Goal: Information Seeking & Learning: Learn about a topic

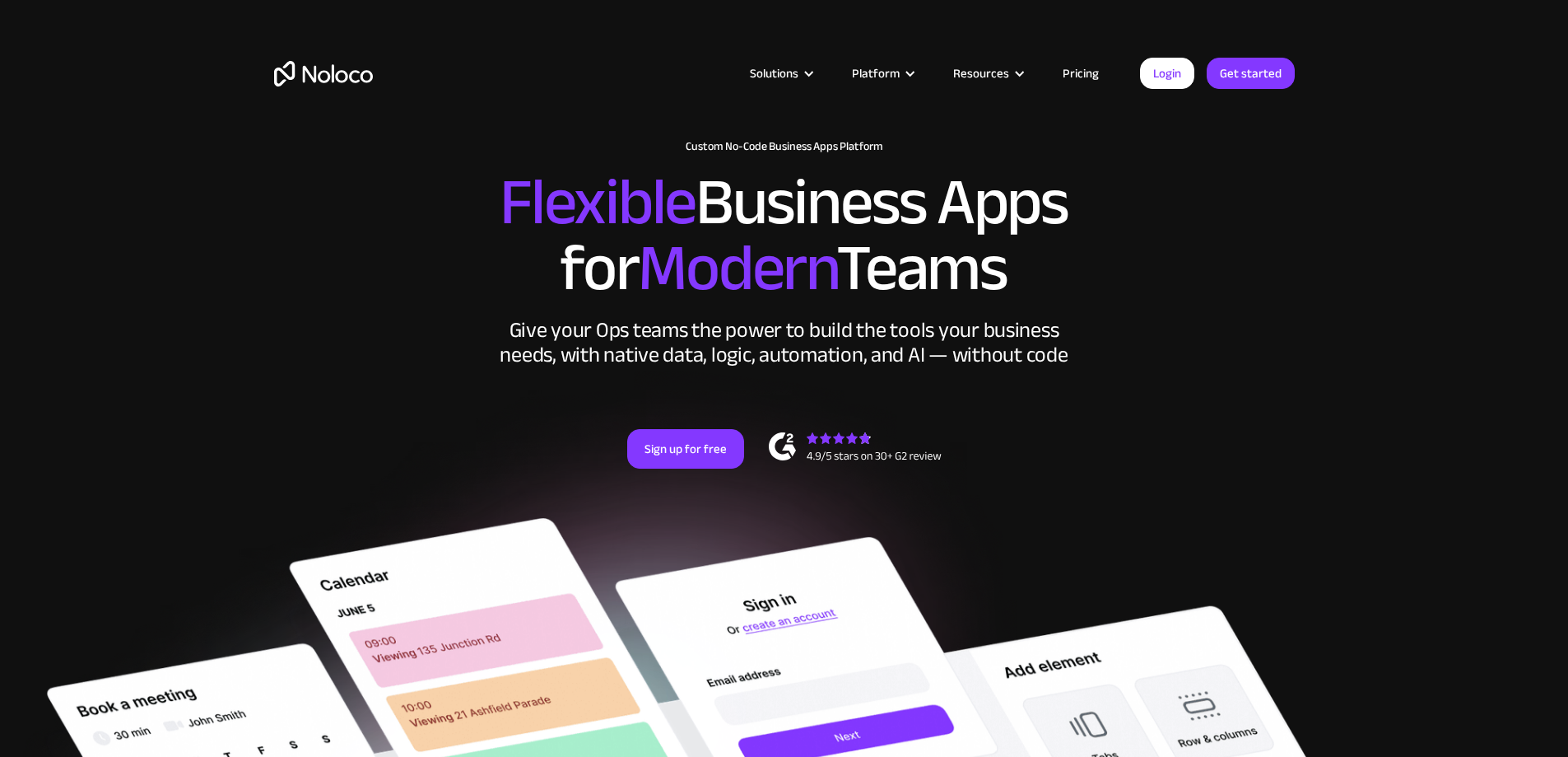
click at [1078, 68] on link "Pricing" at bounding box center [1081, 74] width 77 height 21
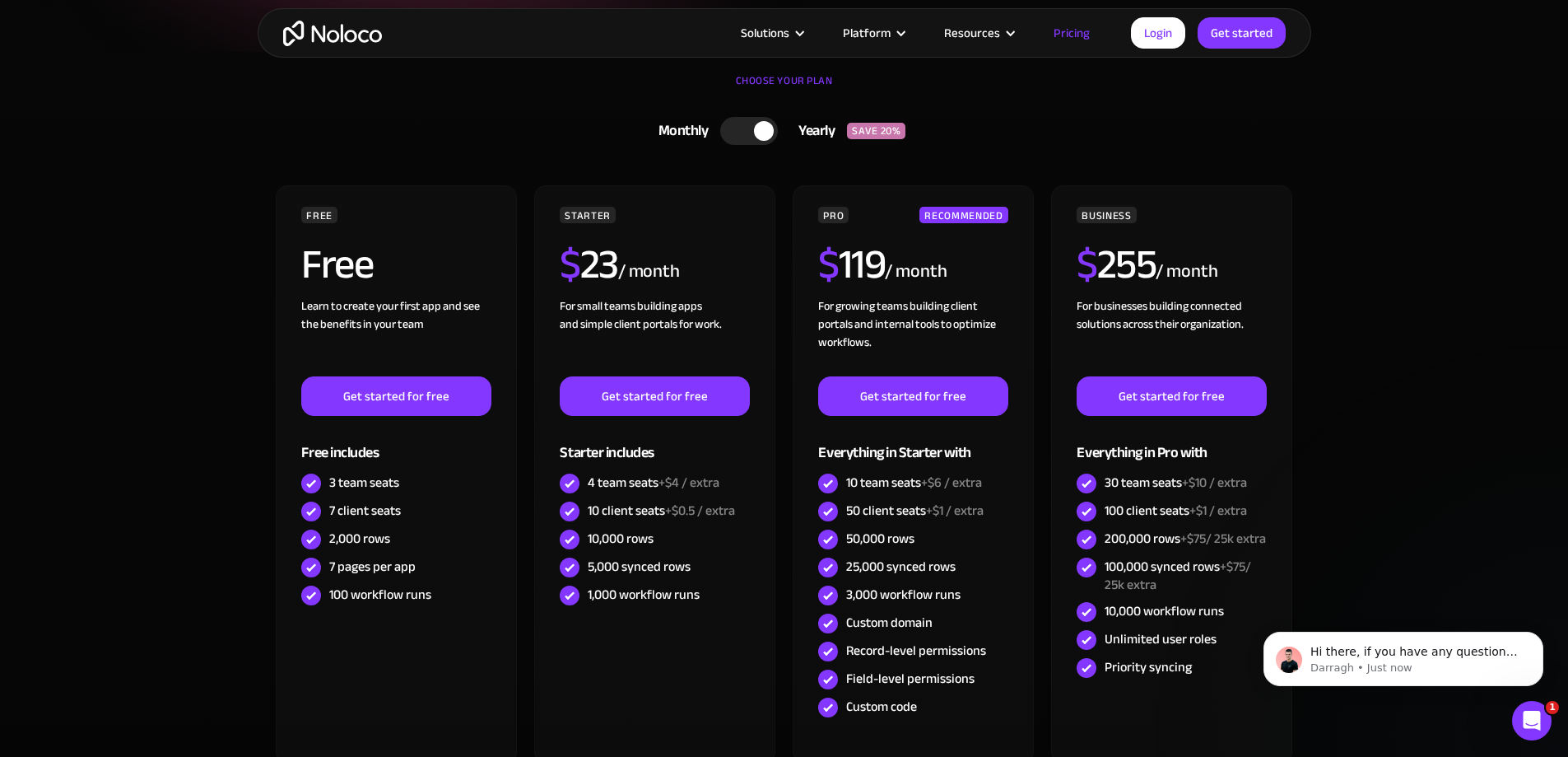
scroll to position [329, 0]
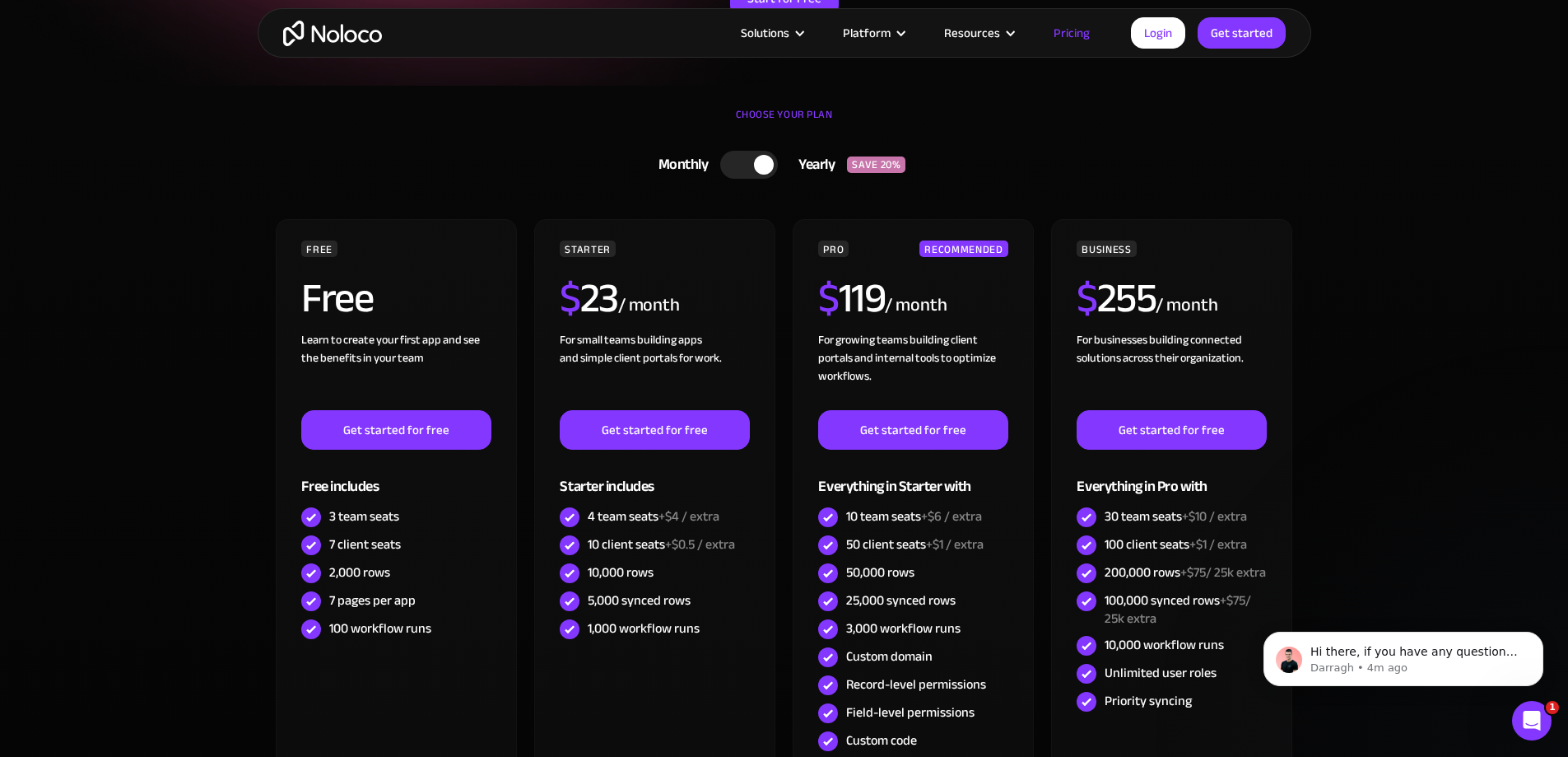
click at [746, 163] on div at bounding box center [749, 165] width 58 height 28
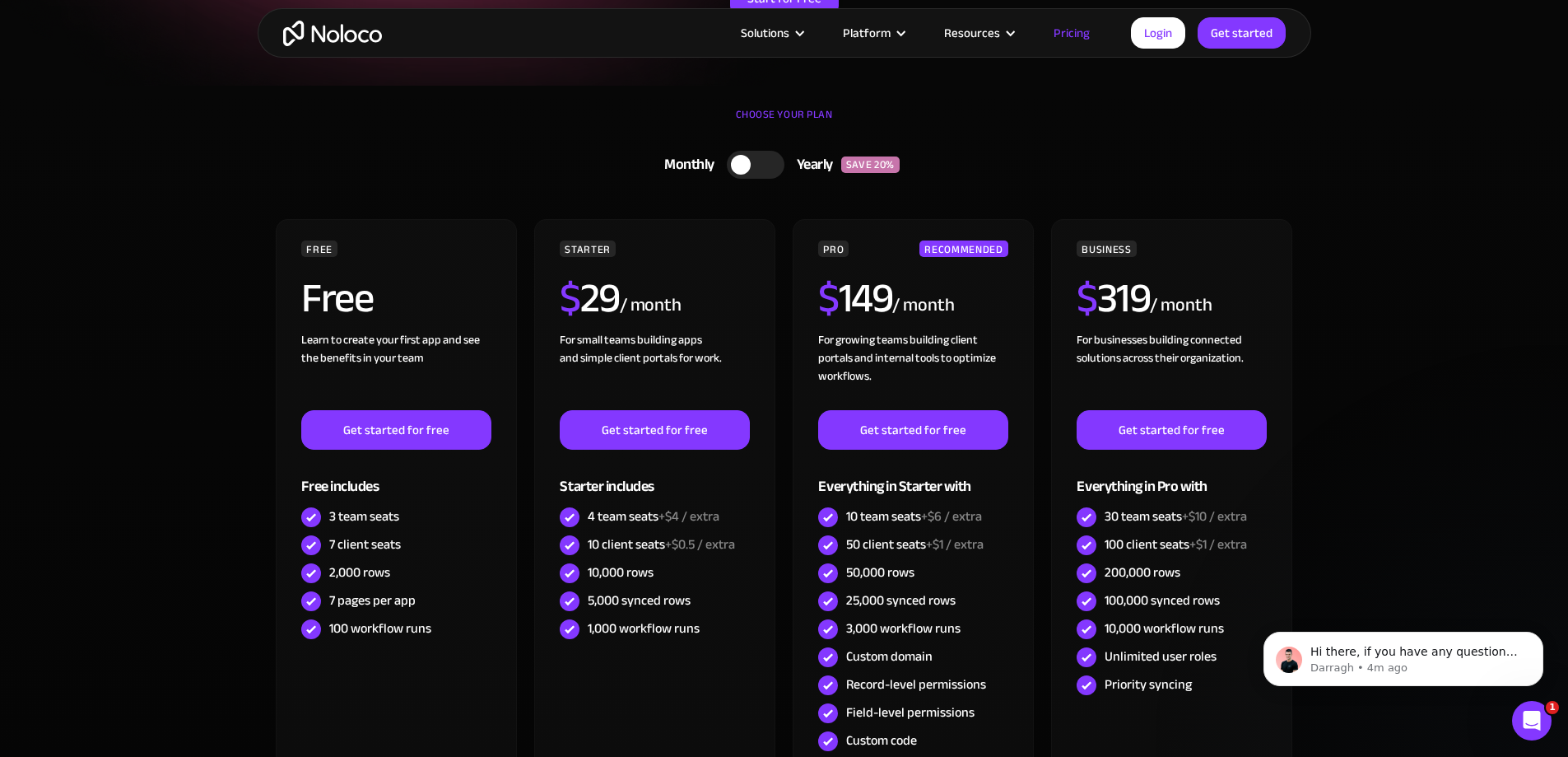
click at [749, 163] on div at bounding box center [740, 165] width 19 height 19
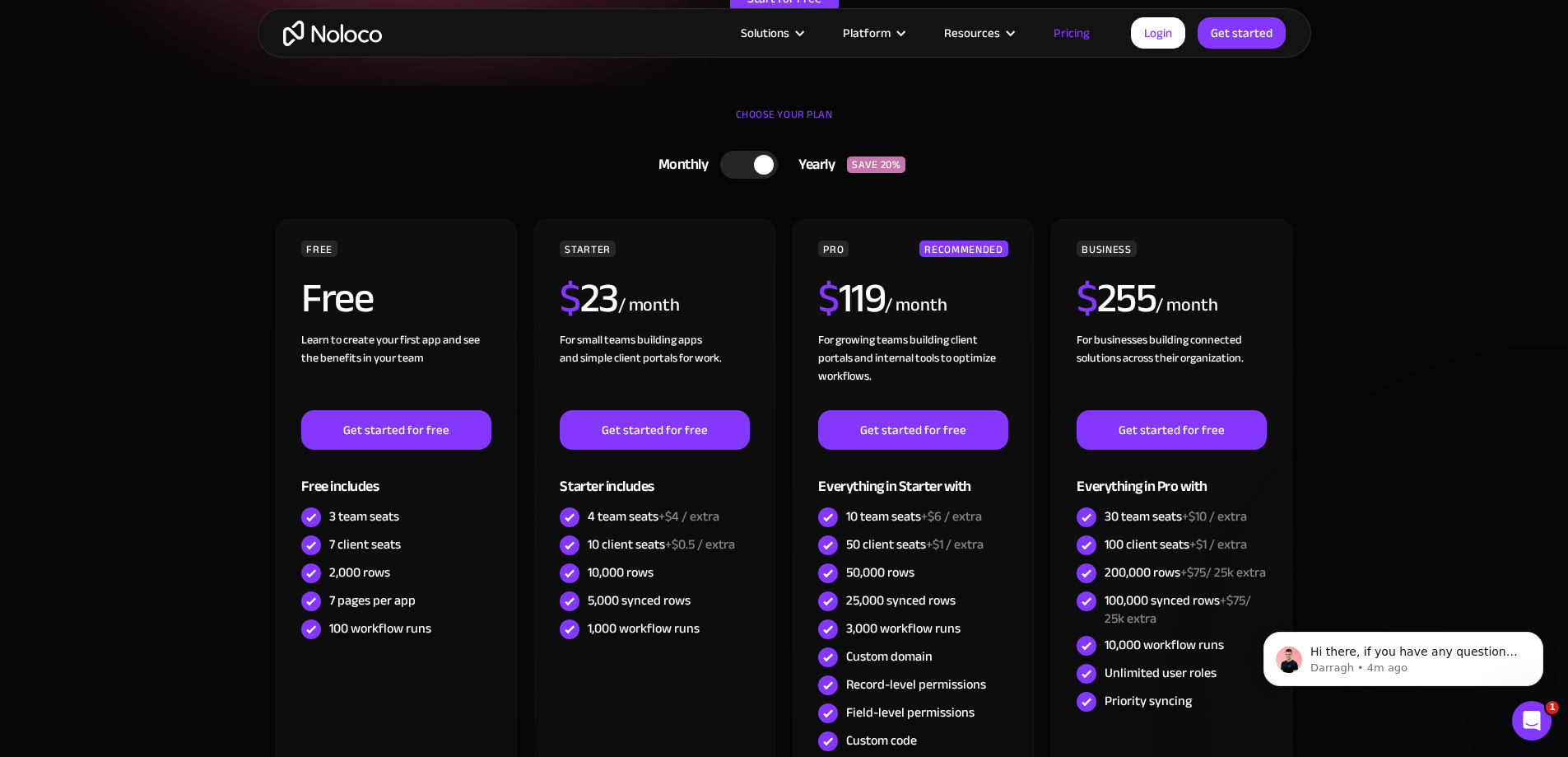
click at [749, 163] on div at bounding box center [749, 165] width 58 height 28
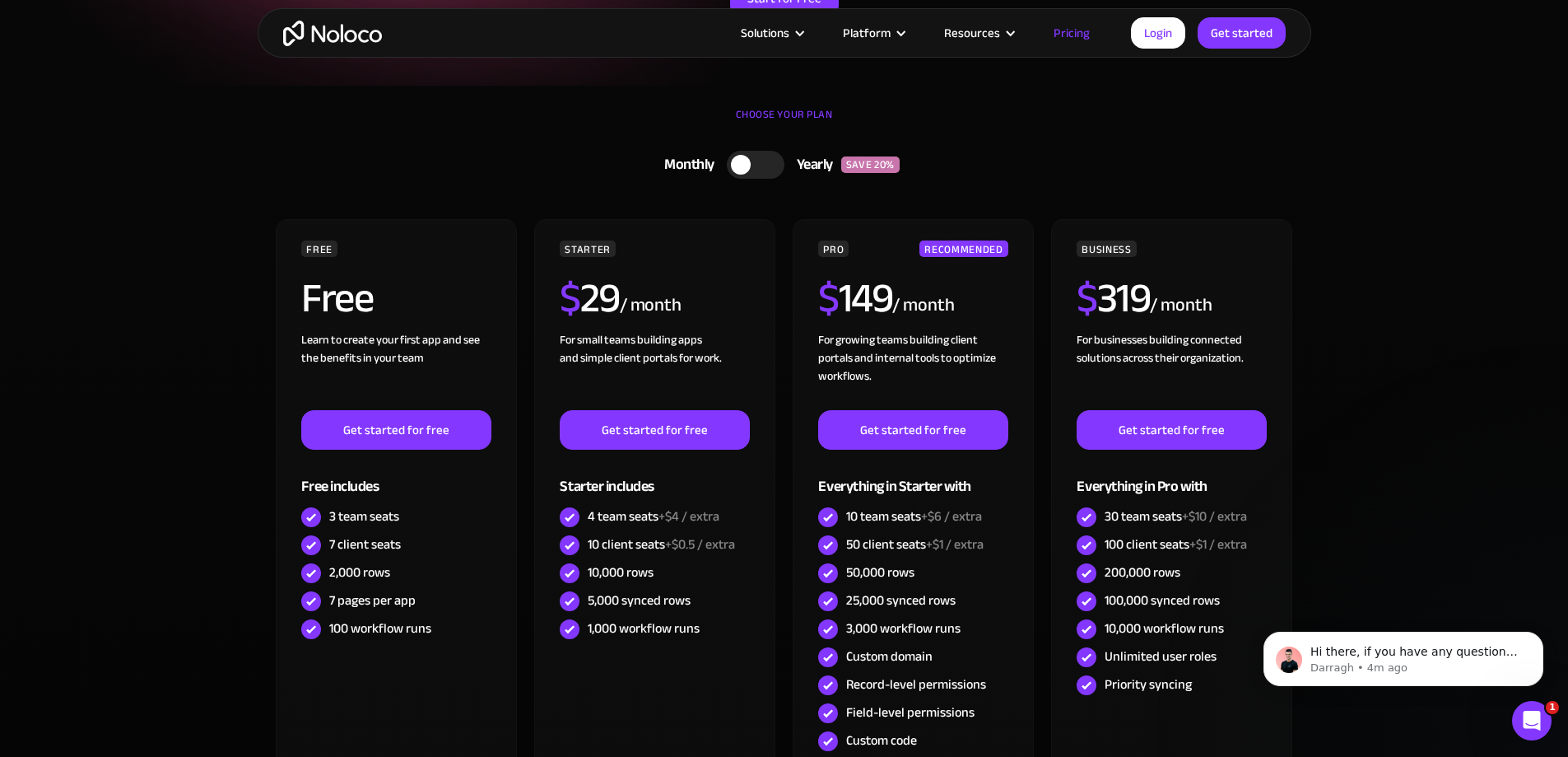
click at [749, 163] on div at bounding box center [740, 165] width 19 height 19
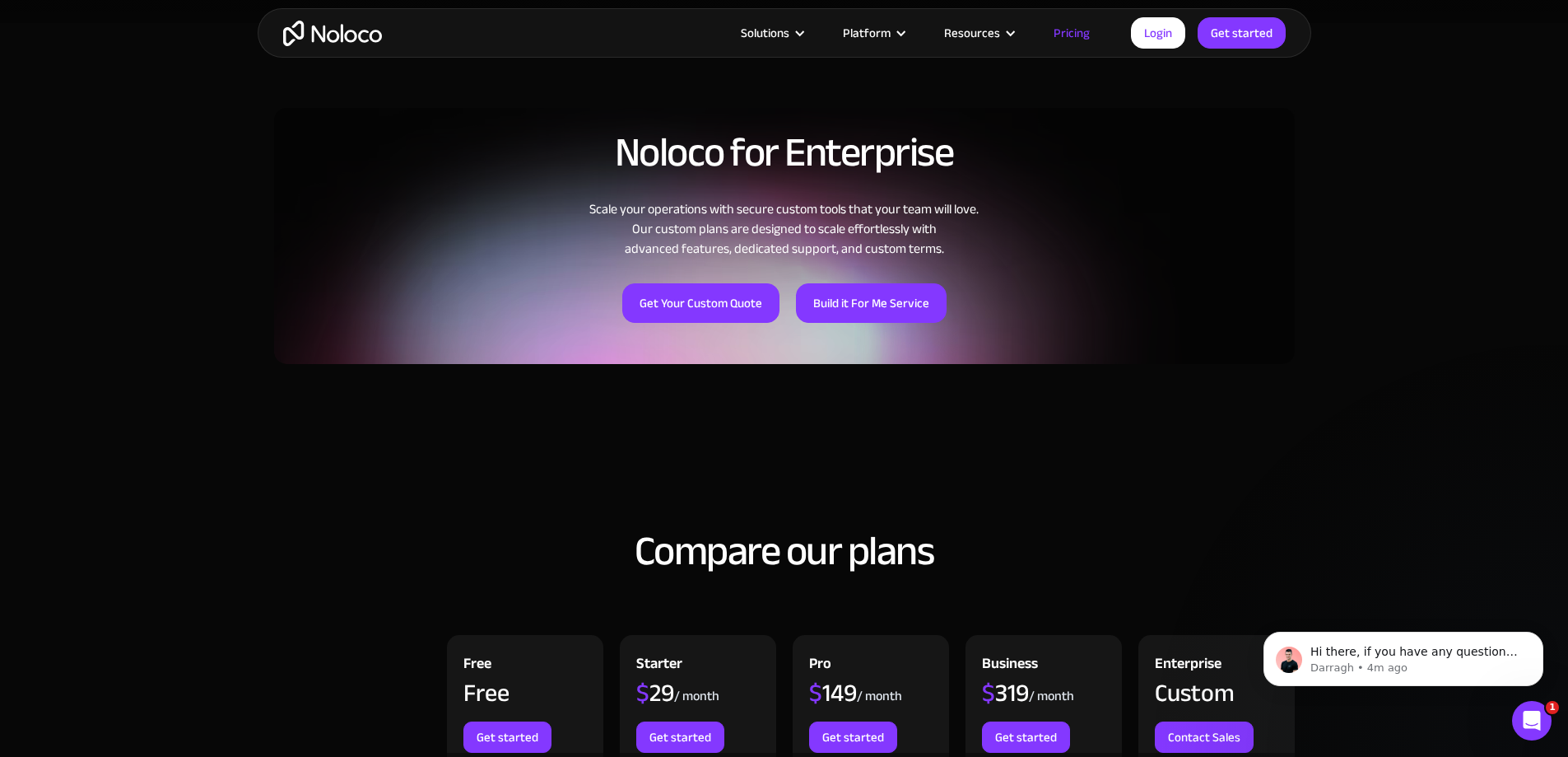
scroll to position [0, 0]
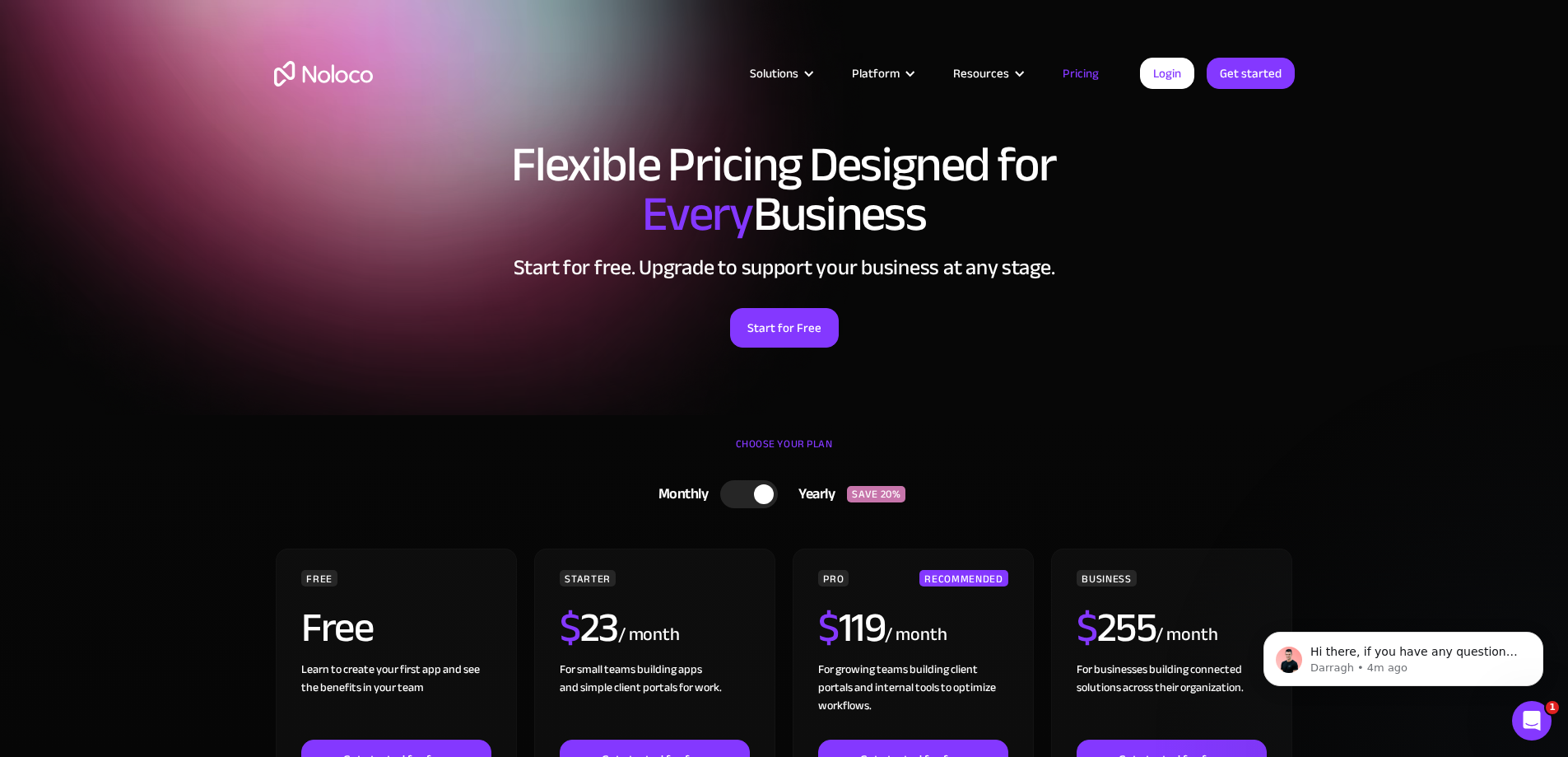
drag, startPoint x: 215, startPoint y: 436, endPoint x: 294, endPoint y: 158, distance: 289.0
